Goal: Navigation & Orientation: Find specific page/section

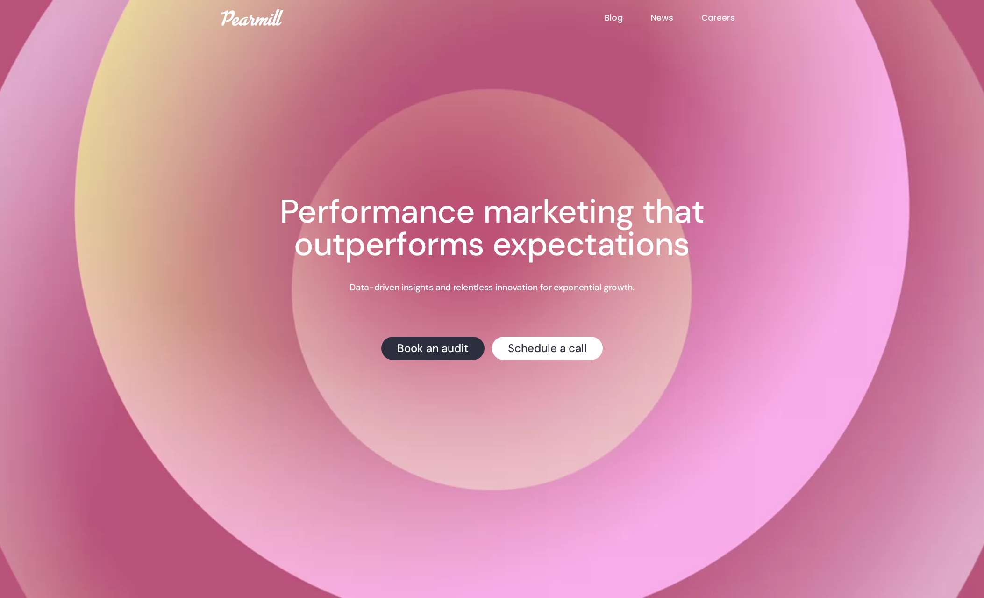
drag, startPoint x: 659, startPoint y: 124, endPoint x: 671, endPoint y: 101, distance: 25.7
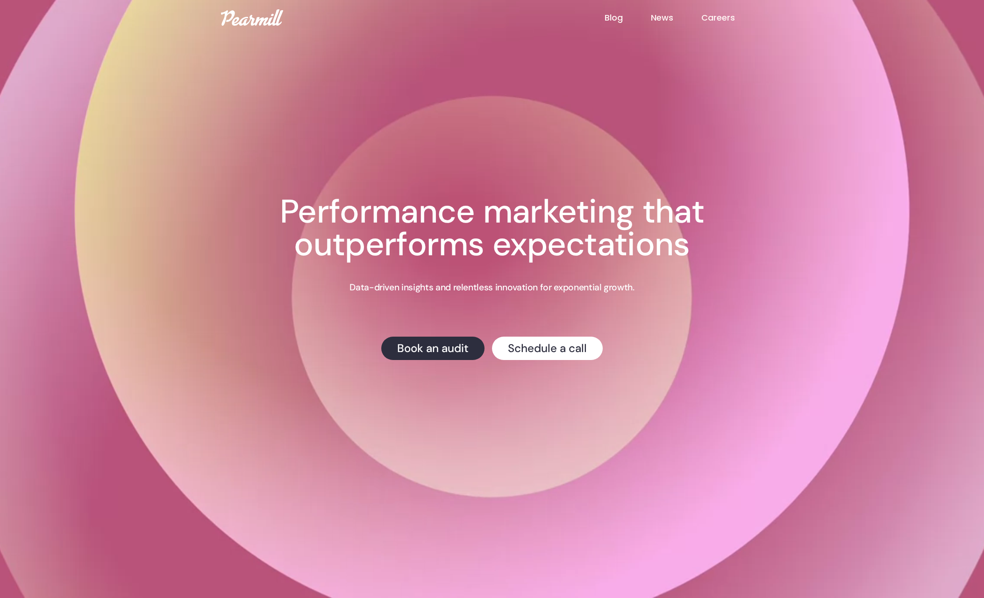
click at [659, 125] on div "Creative Testing We're hosting a live webinar on testing ad creative on [DATE] …" at bounding box center [491, 254] width 523 height 508
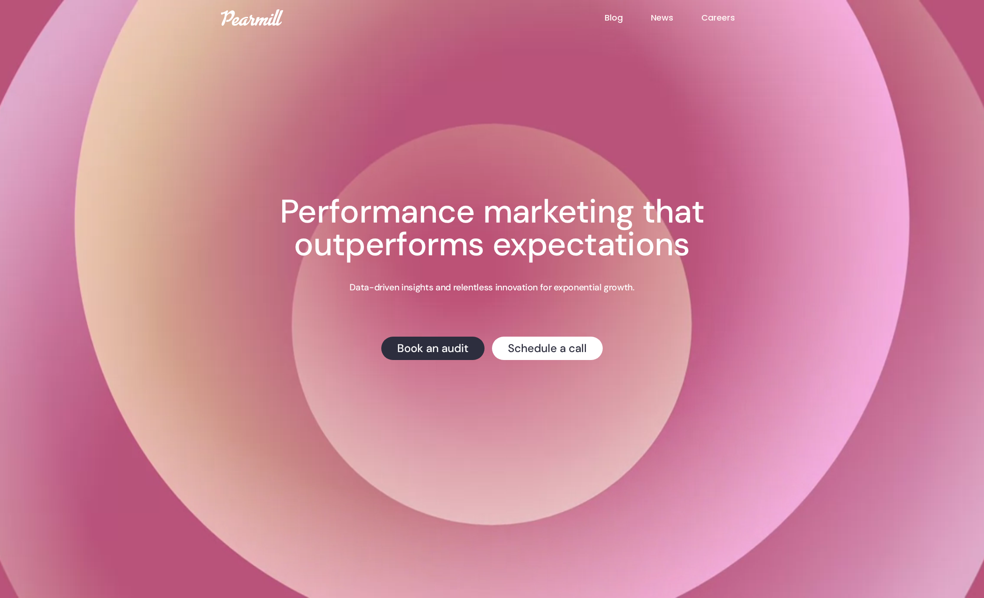
click at [657, 21] on link "News" at bounding box center [676, 18] width 50 height 12
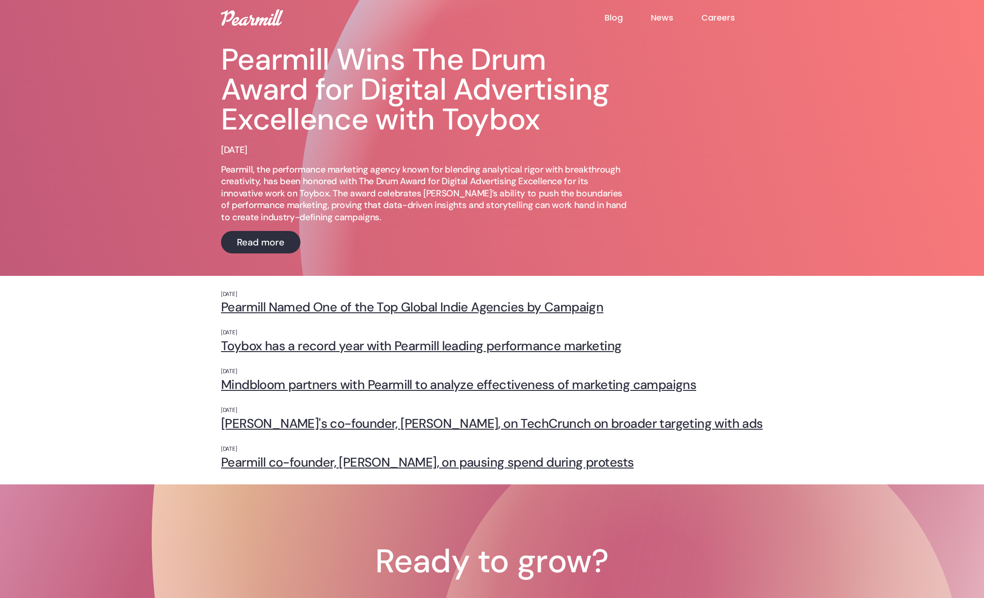
click at [606, 22] on link "Blog" at bounding box center [628, 17] width 46 height 11
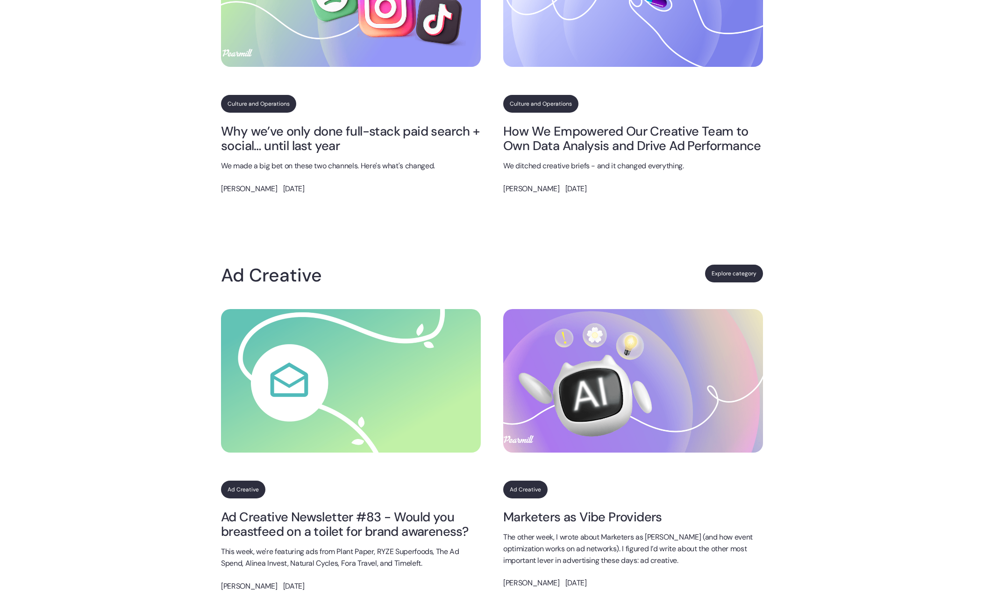
scroll to position [632, 0]
